Goal: Task Accomplishment & Management: Manage account settings

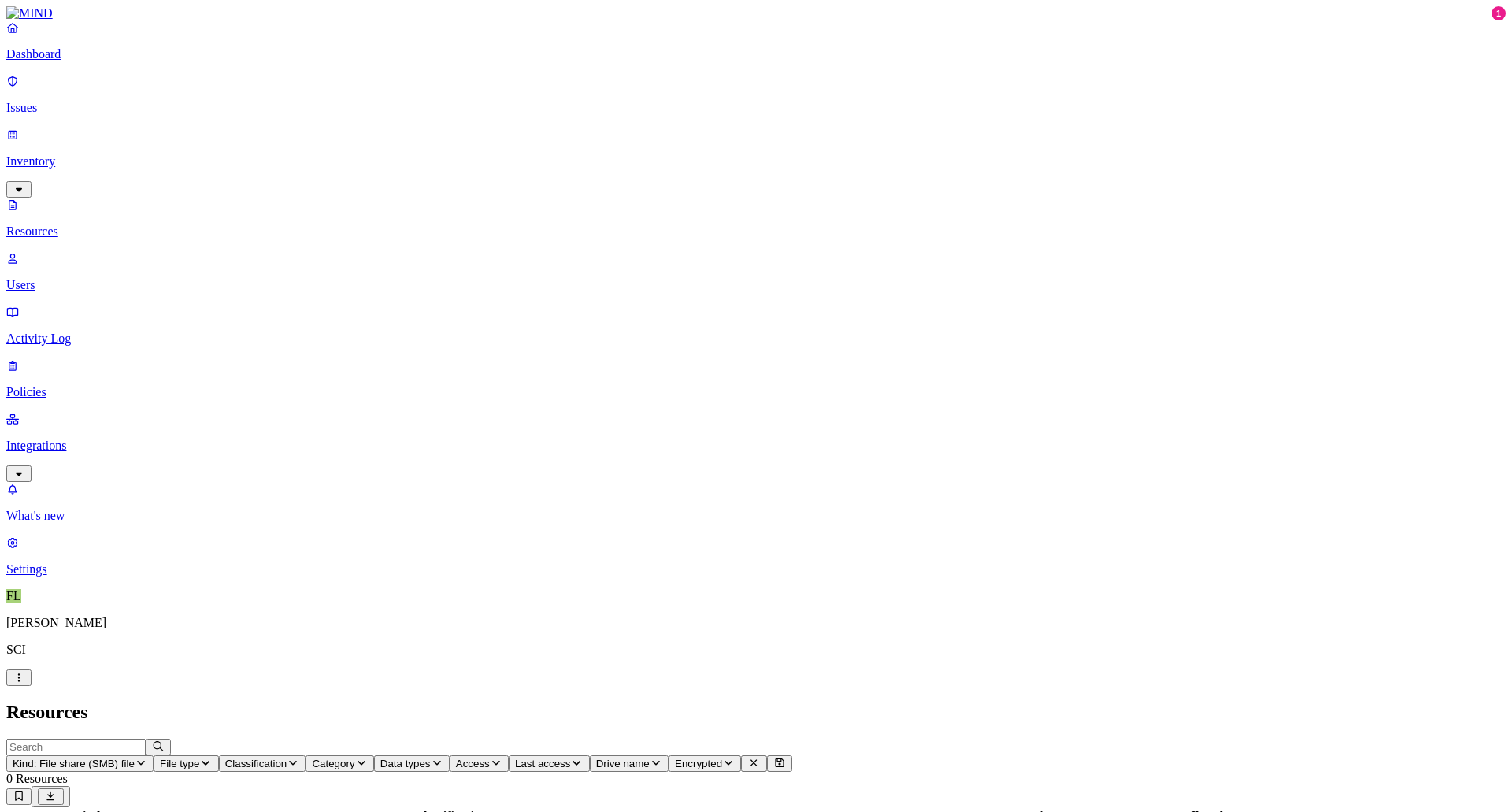
click at [66, 439] on p "Integrations" at bounding box center [756, 446] width 1500 height 14
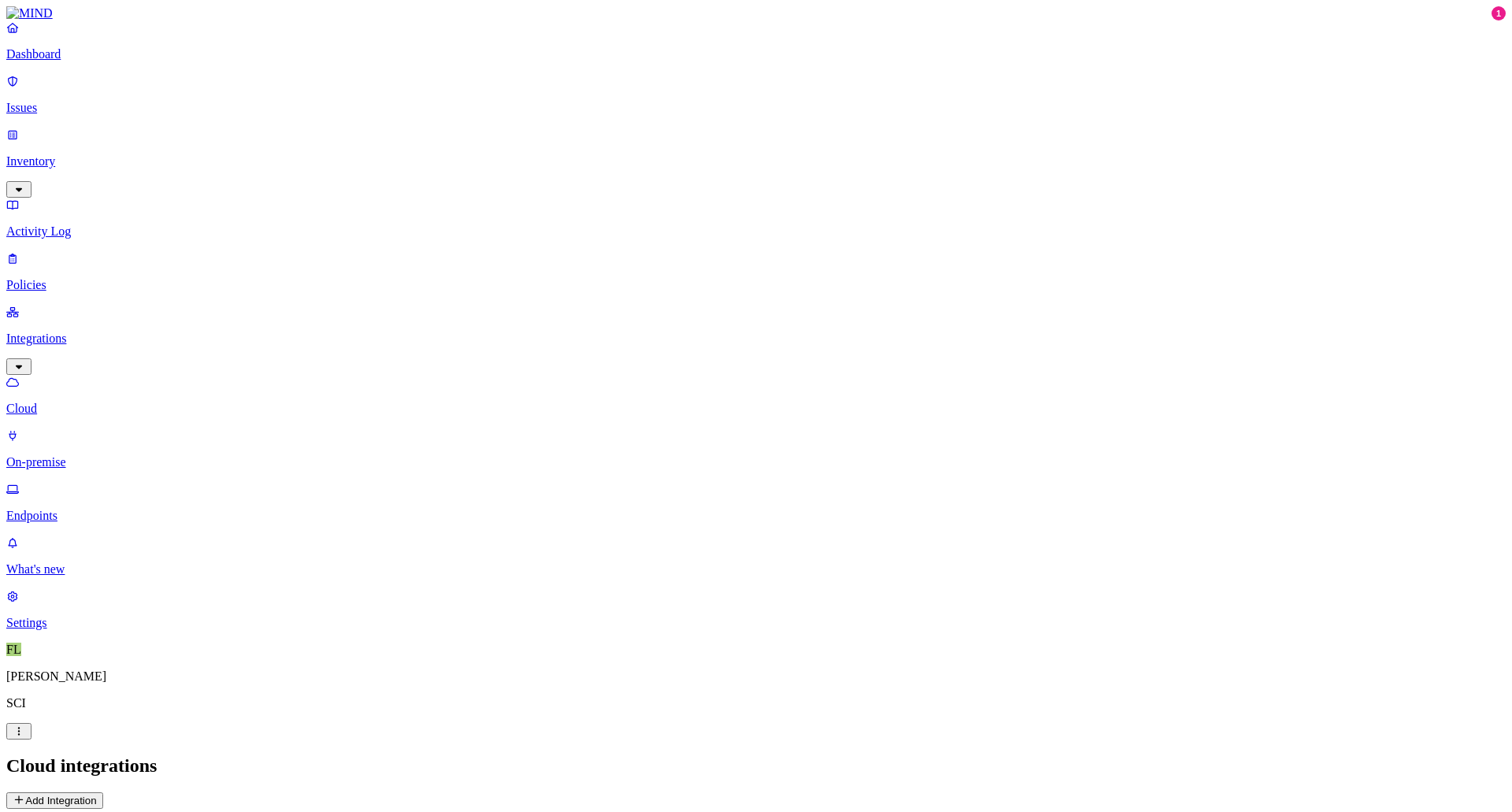
click at [90, 509] on p "Endpoints" at bounding box center [756, 516] width 1500 height 14
click at [46, 170] on div "Dashboard Issues Inventory Activity Log Policies Integrations Cloud On-premise …" at bounding box center [756, 271] width 1500 height 502
click at [44, 278] on p "Policies" at bounding box center [756, 285] width 1500 height 14
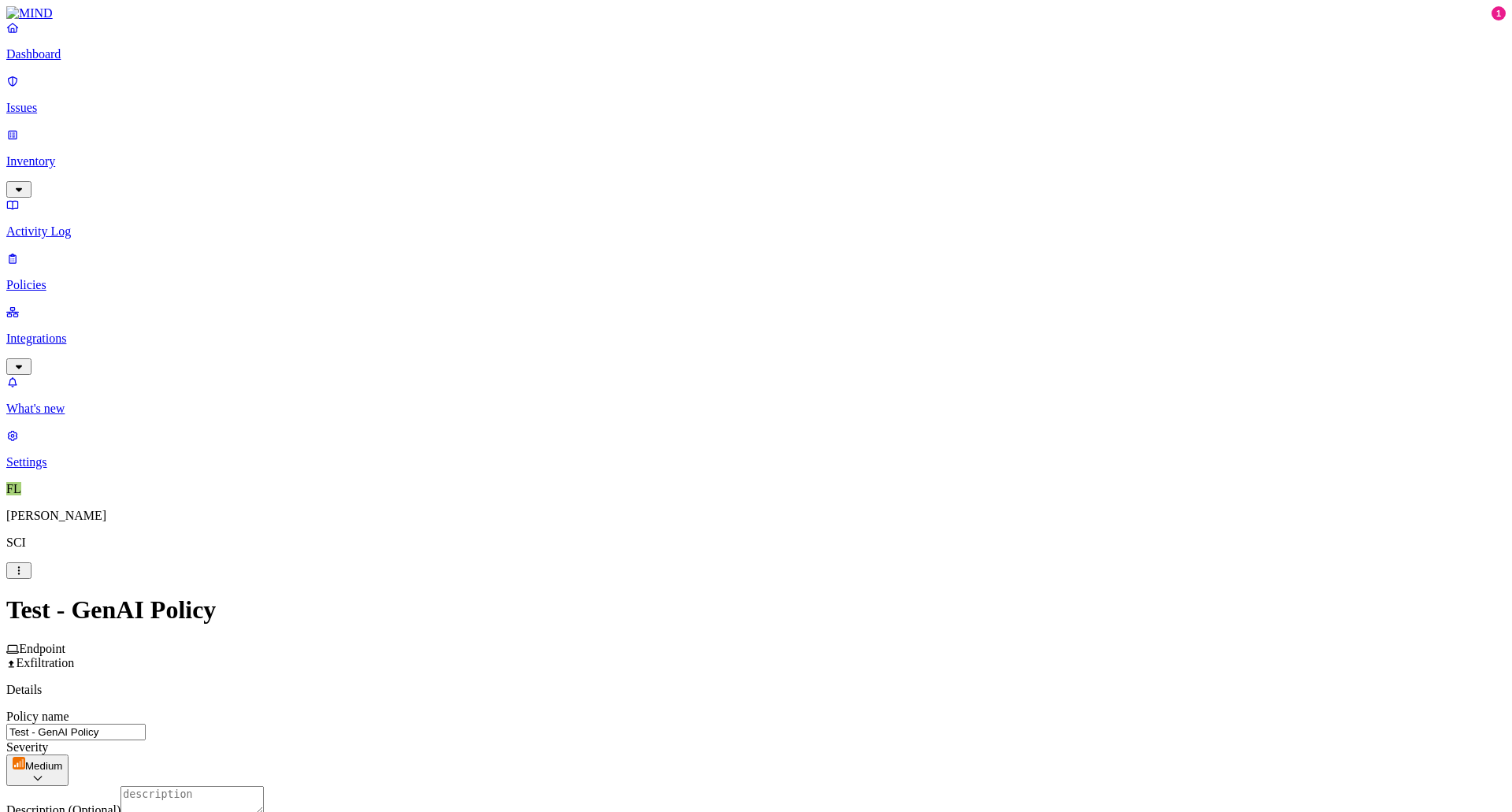
scroll to position [551, 0]
